Goal: Task Accomplishment & Management: Manage account settings

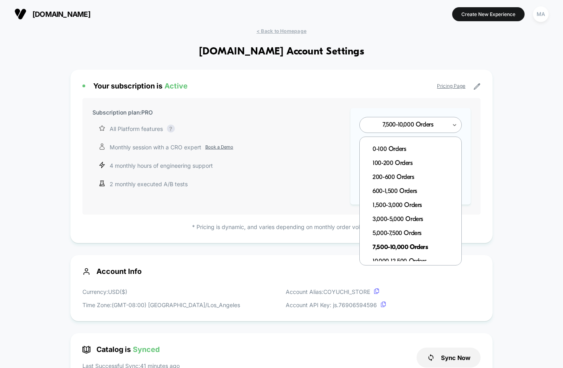
click at [457, 119] on div at bounding box center [455, 124] width 6 height 15
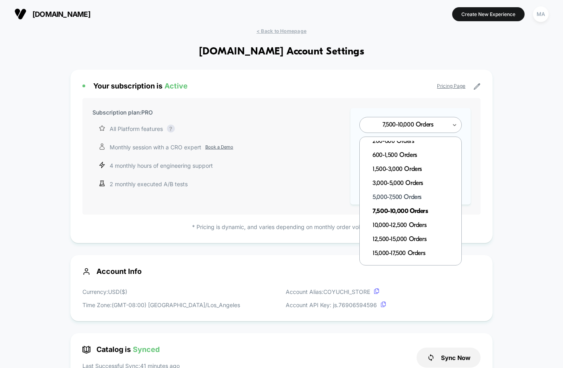
scroll to position [35, 0]
click at [405, 193] on div "5,000-7,500 Orders" at bounding box center [415, 198] width 94 height 14
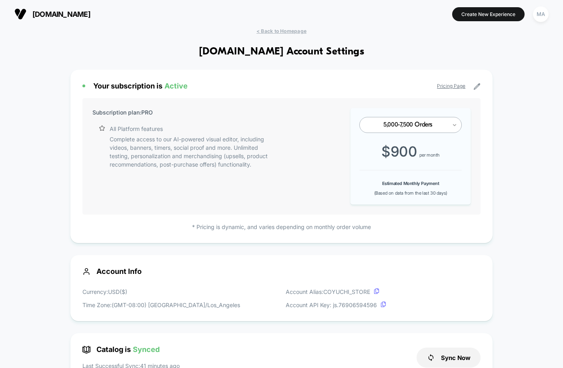
click at [454, 126] on icon at bounding box center [455, 125] width 6 height 8
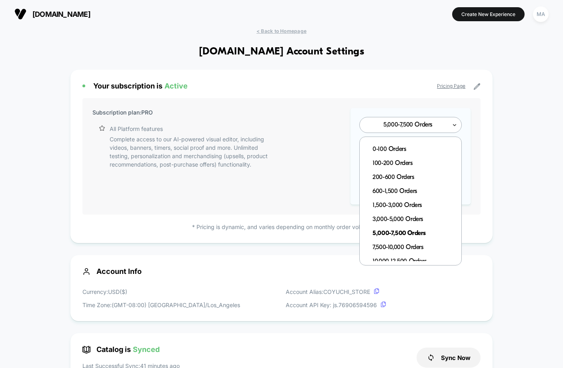
click at [454, 126] on icon at bounding box center [455, 125] width 6 height 8
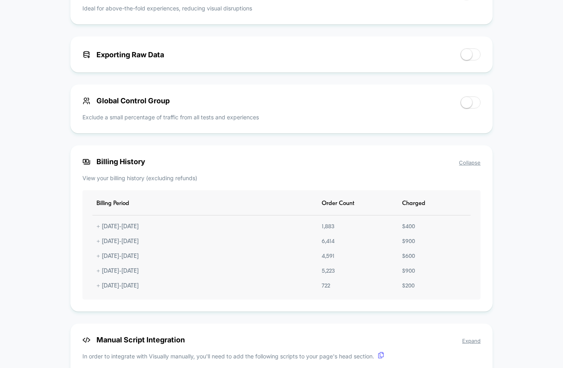
scroll to position [0, 0]
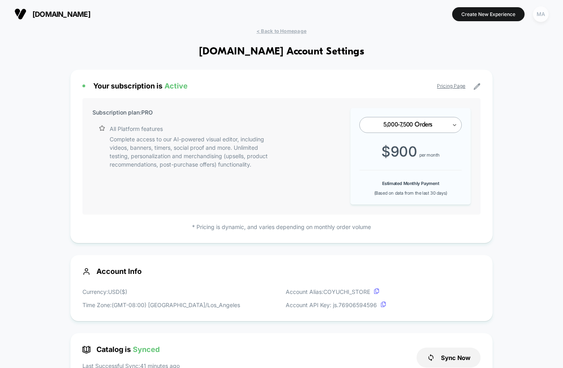
click at [542, 12] on div "MA" at bounding box center [541, 14] width 16 height 16
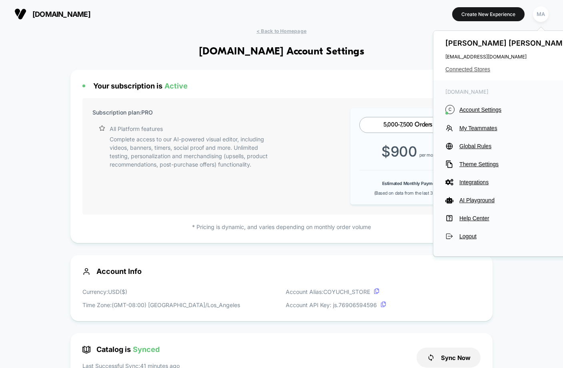
click at [481, 70] on span "Connected Stores" at bounding box center [508, 69] width 126 height 6
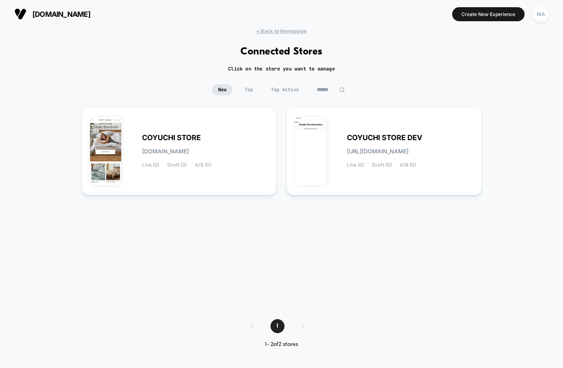
click at [322, 90] on input "******" at bounding box center [331, 89] width 40 height 11
click at [322, 90] on input "******" at bounding box center [331, 89] width 80 height 11
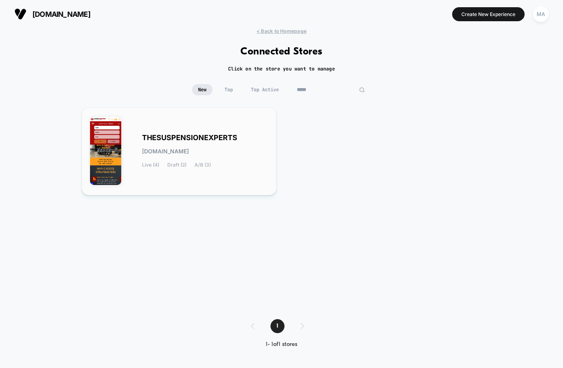
type input "*****"
click at [207, 136] on span "THESUSPENSIONEXPERTS" at bounding box center [189, 138] width 95 height 6
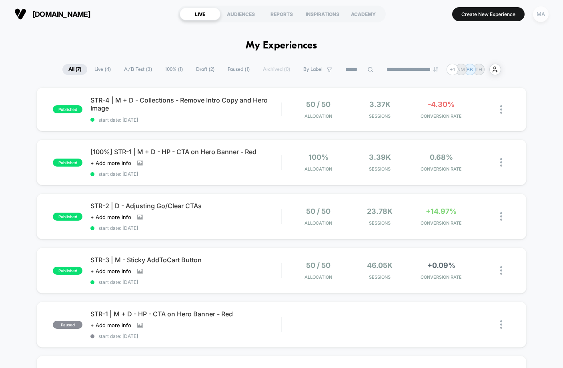
click at [543, 14] on div "MA" at bounding box center [541, 14] width 16 height 16
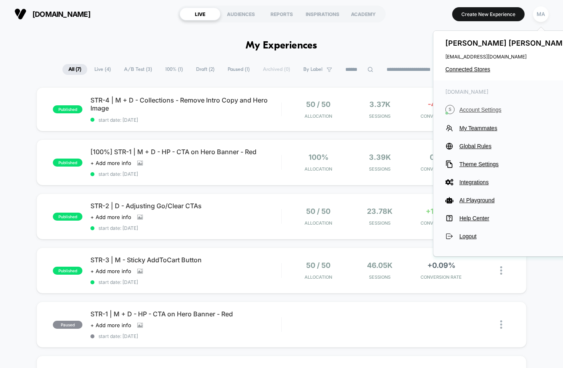
click at [486, 107] on span "Account Settings" at bounding box center [515, 109] width 112 height 6
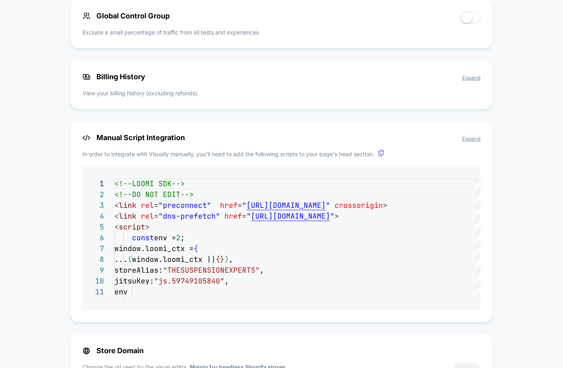
scroll to position [627, 0]
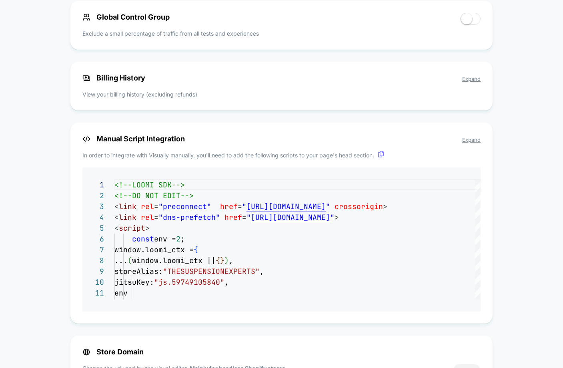
click at [475, 79] on span "Expand" at bounding box center [471, 79] width 18 height 6
